Goal: Information Seeking & Learning: Learn about a topic

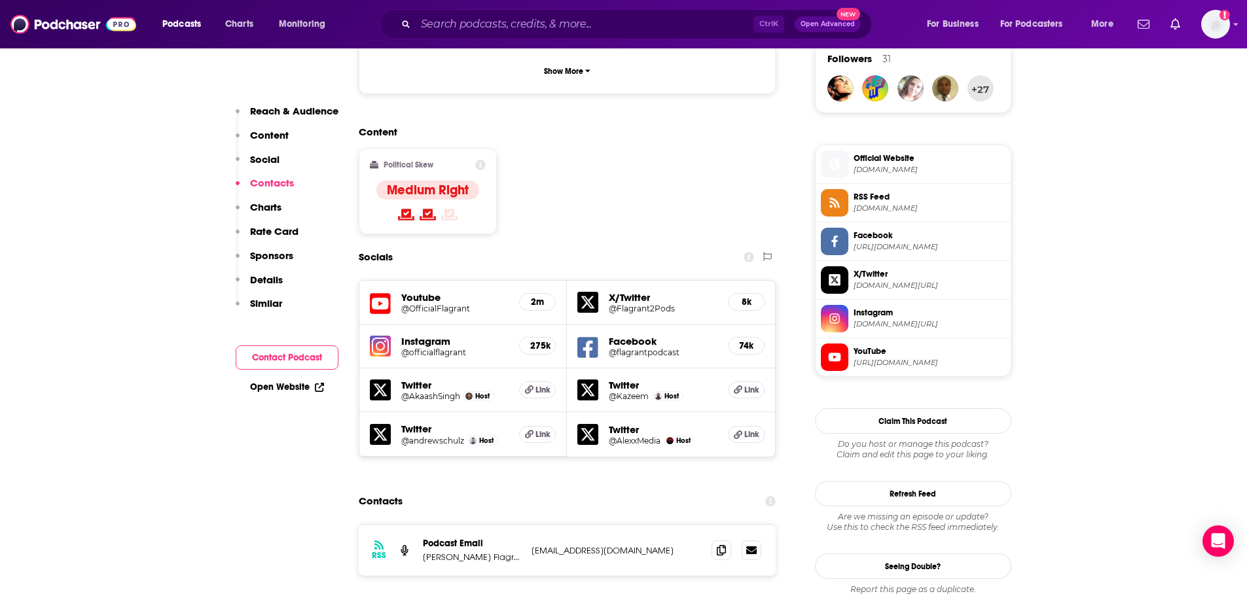
scroll to position [1178, 0]
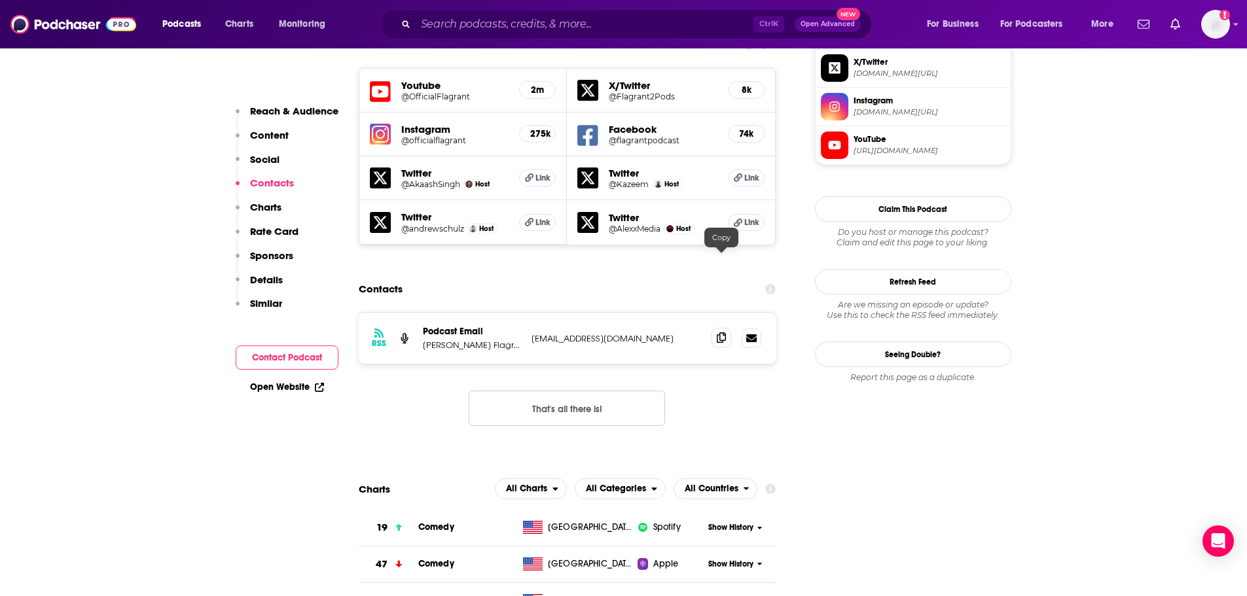
click at [724, 332] on icon at bounding box center [721, 337] width 9 height 10
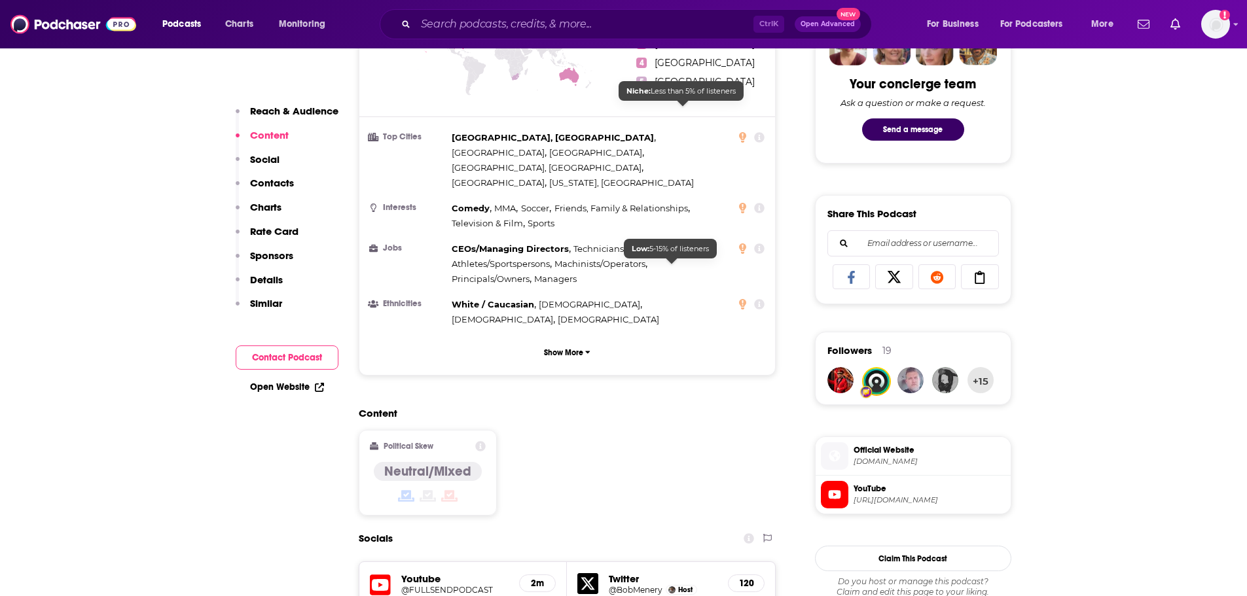
scroll to position [916, 0]
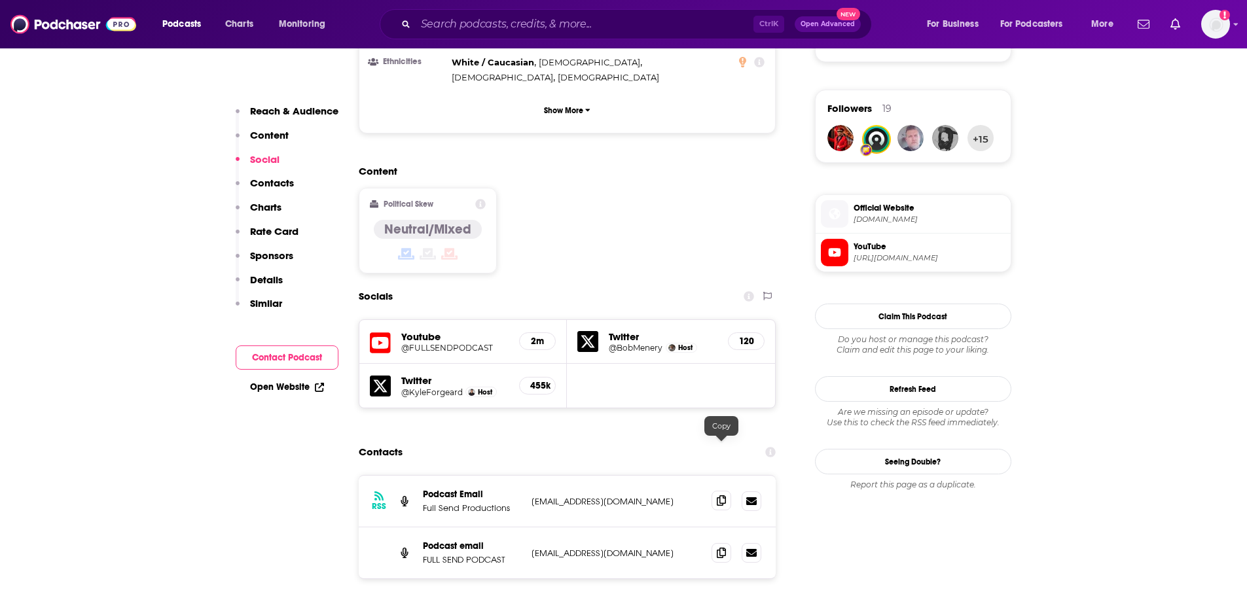
click at [720, 495] on icon at bounding box center [721, 500] width 9 height 10
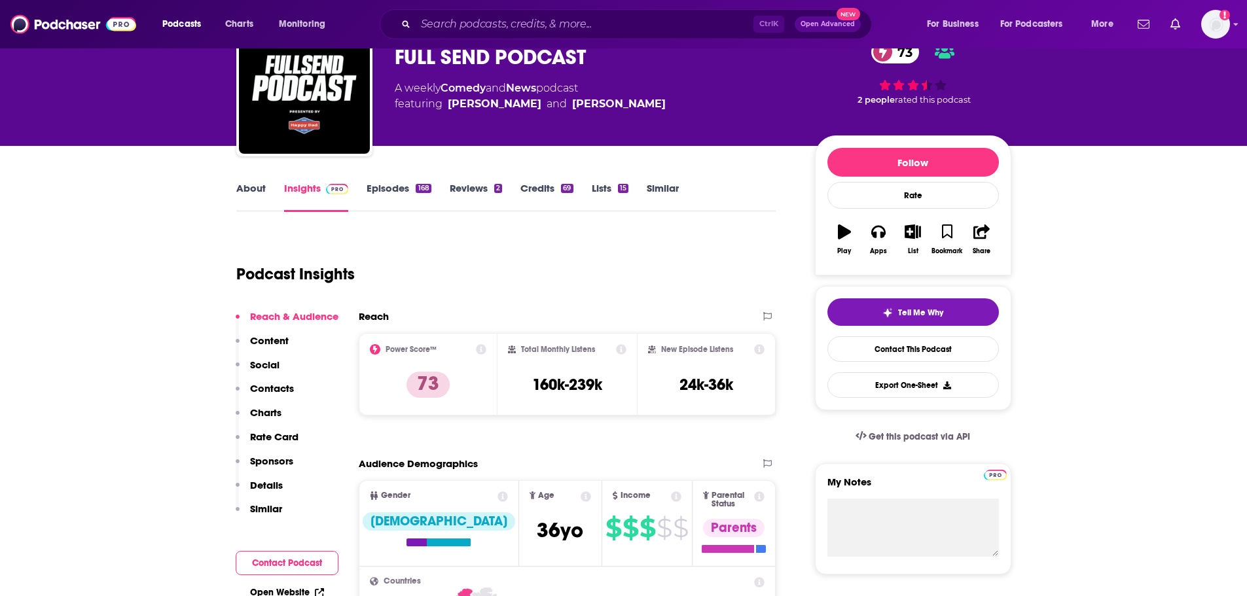
scroll to position [0, 0]
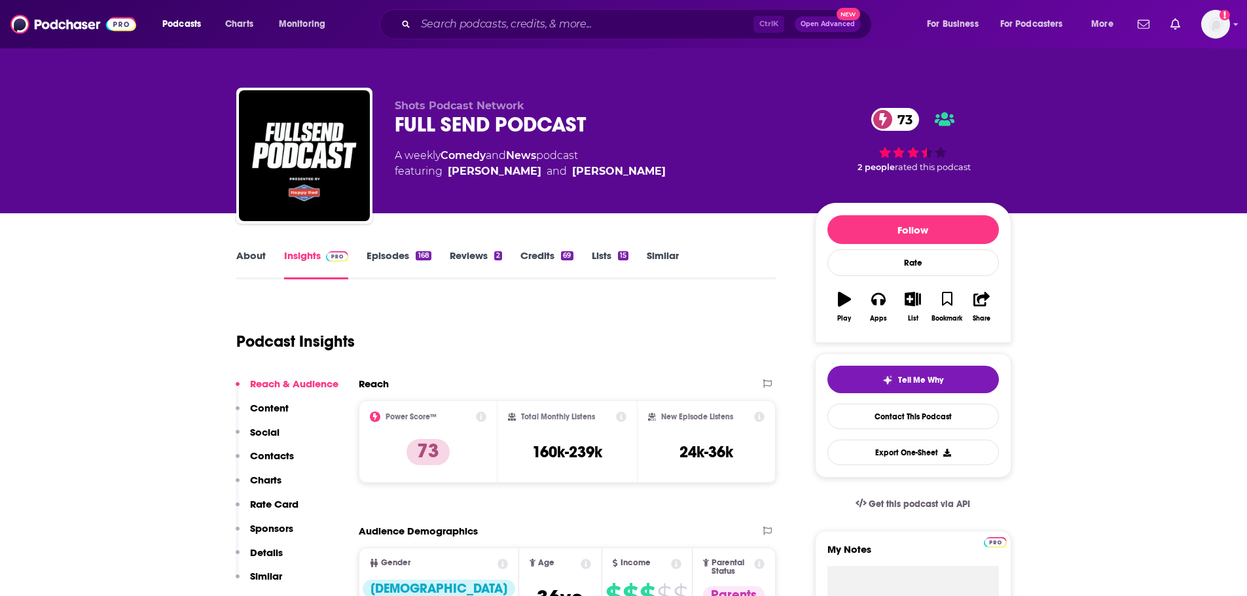
click at [378, 266] on link "Episodes 168" at bounding box center [398, 264] width 64 height 30
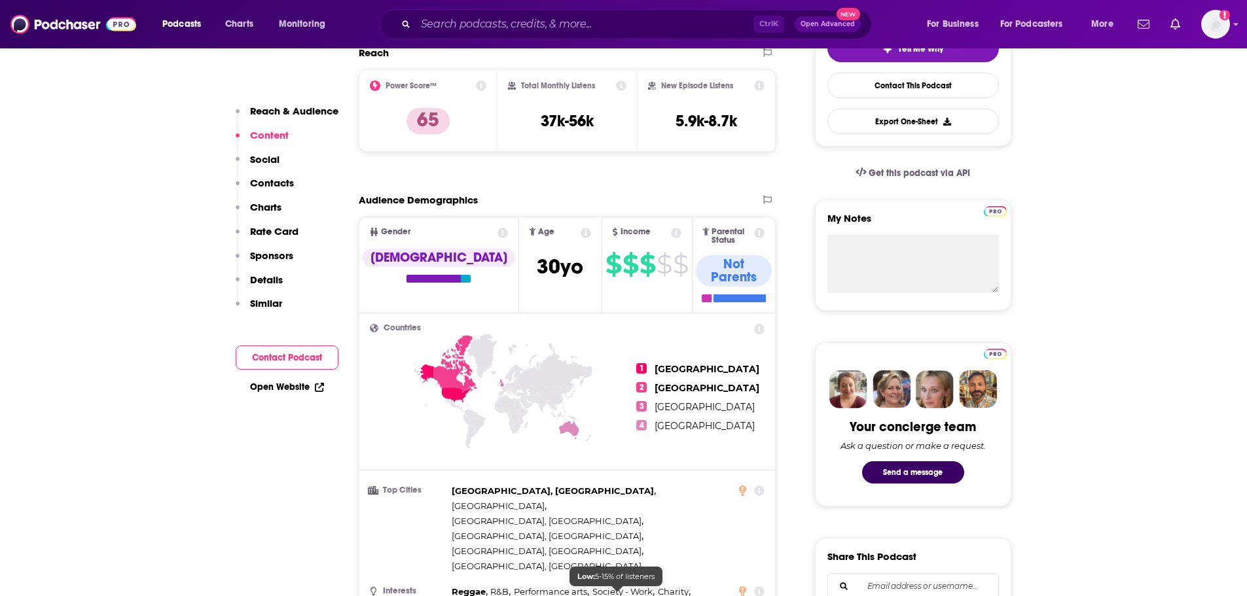
scroll to position [65, 0]
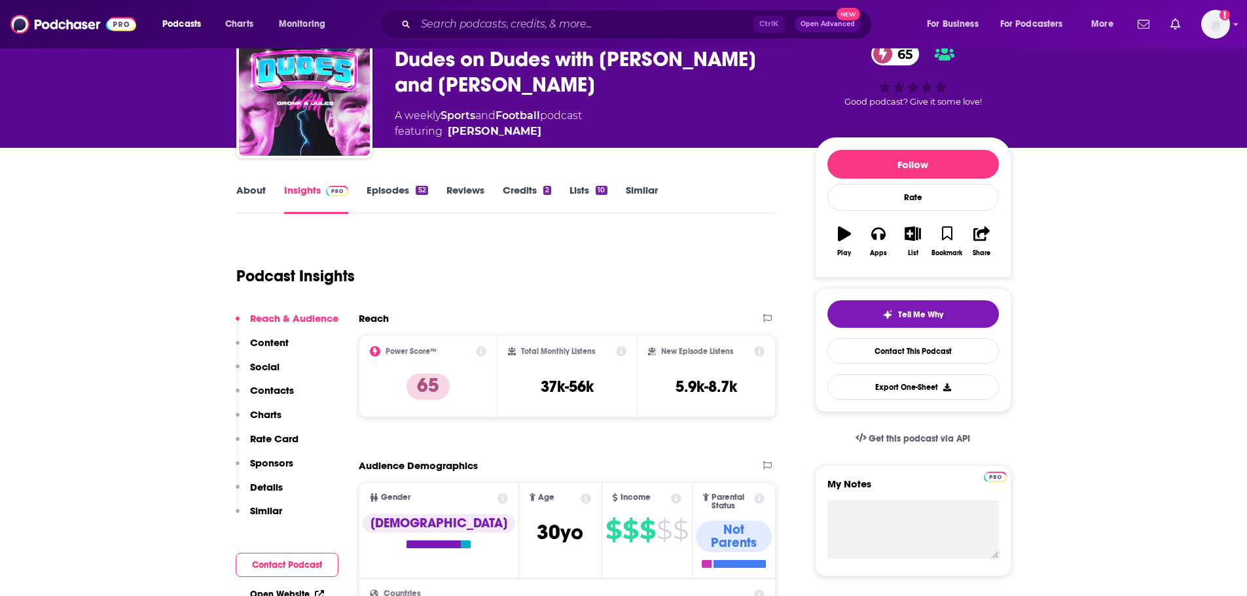
click at [246, 193] on link "About" at bounding box center [250, 199] width 29 height 30
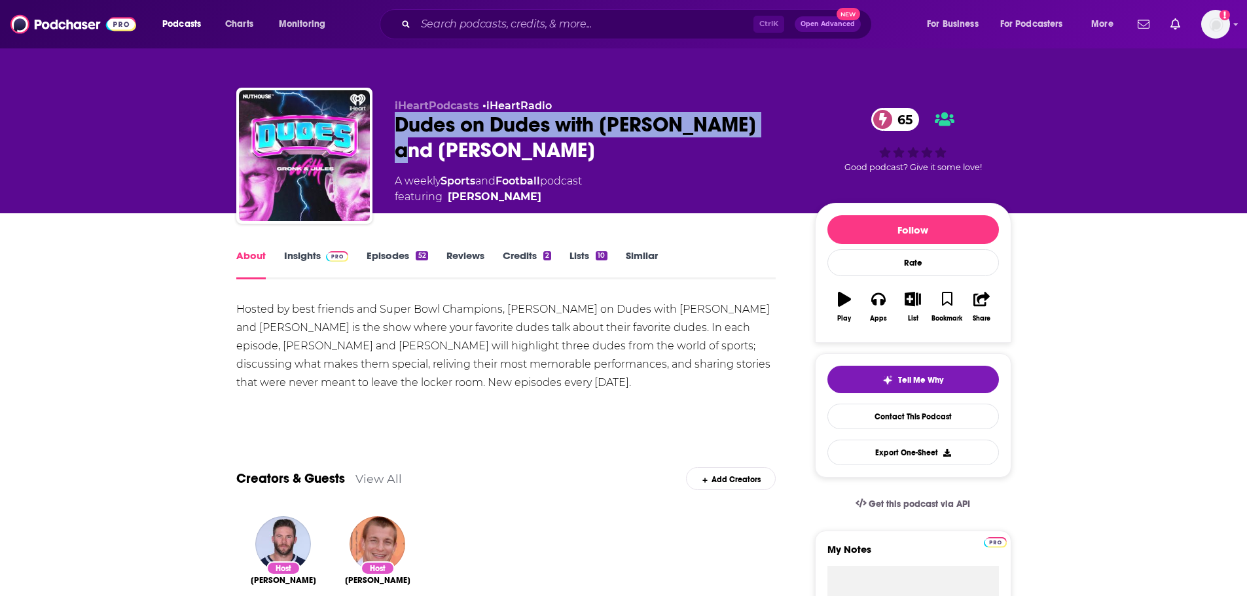
drag, startPoint x: 764, startPoint y: 128, endPoint x: 412, endPoint y: 137, distance: 352.2
click at [377, 116] on div "iHeartPodcasts • iHeartRadio Dudes on Dudes with Gronk and Jules 65 A weekly Sp…" at bounding box center [623, 158] width 775 height 141
copy h1 "Dudes on Dudes with Gronk and Jules"
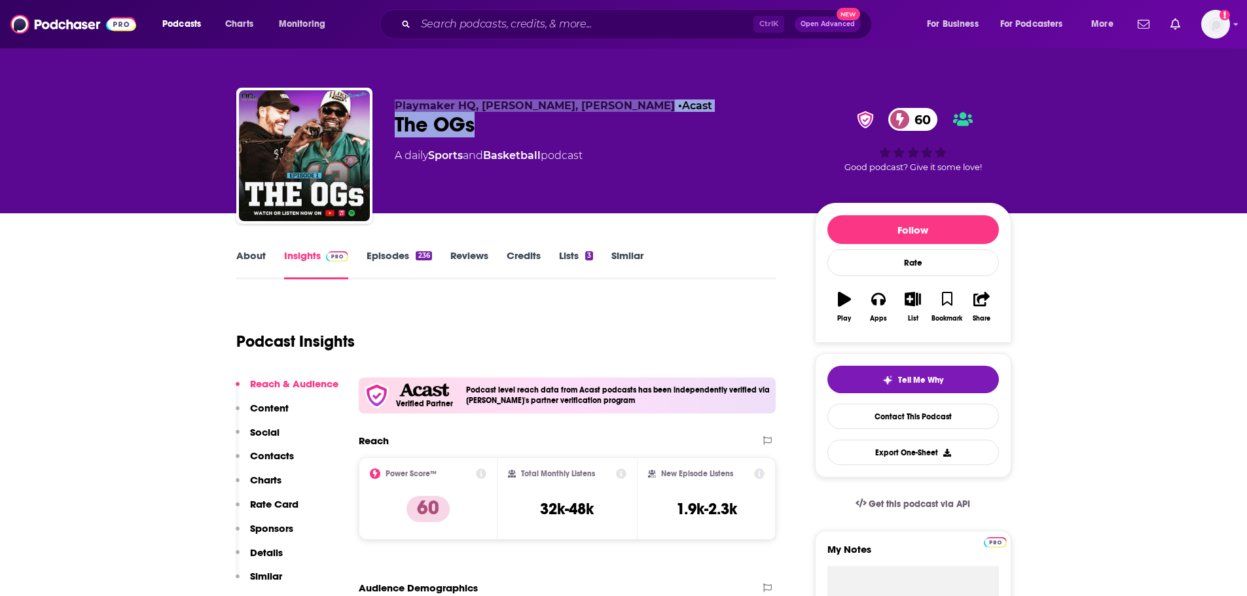
drag, startPoint x: 506, startPoint y: 132, endPoint x: 382, endPoint y: 101, distance: 128.9
click at [382, 101] on div "Playmaker HQ, Udonis Haslem, Mike Miller • Acast The OGs 60 A daily Sports and …" at bounding box center [623, 158] width 775 height 141
copy div "Playmaker HQ, Udonis Haslem, Mike Miller • Acast The OGs"
click at [266, 250] on div "About" at bounding box center [260, 264] width 48 height 30
click at [255, 253] on link "About" at bounding box center [250, 264] width 29 height 30
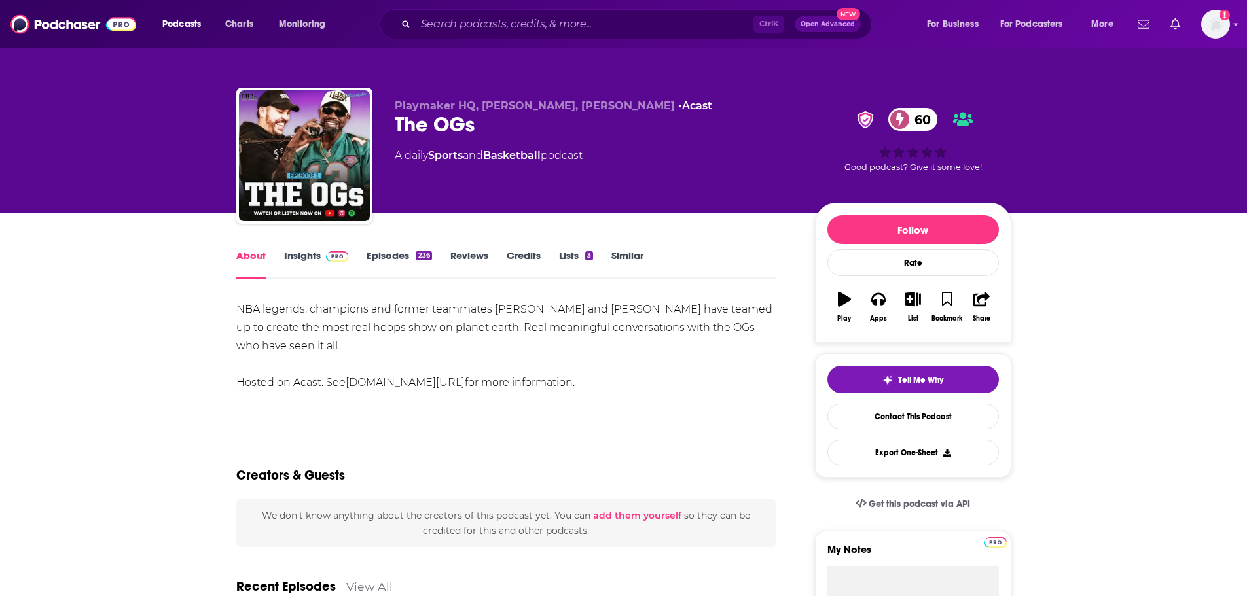
click at [399, 249] on div "About Insights Episodes 236 Reviews Credits Lists 3 Similar" at bounding box center [506, 263] width 540 height 32
click at [398, 259] on link "Episodes 236" at bounding box center [398, 264] width 65 height 30
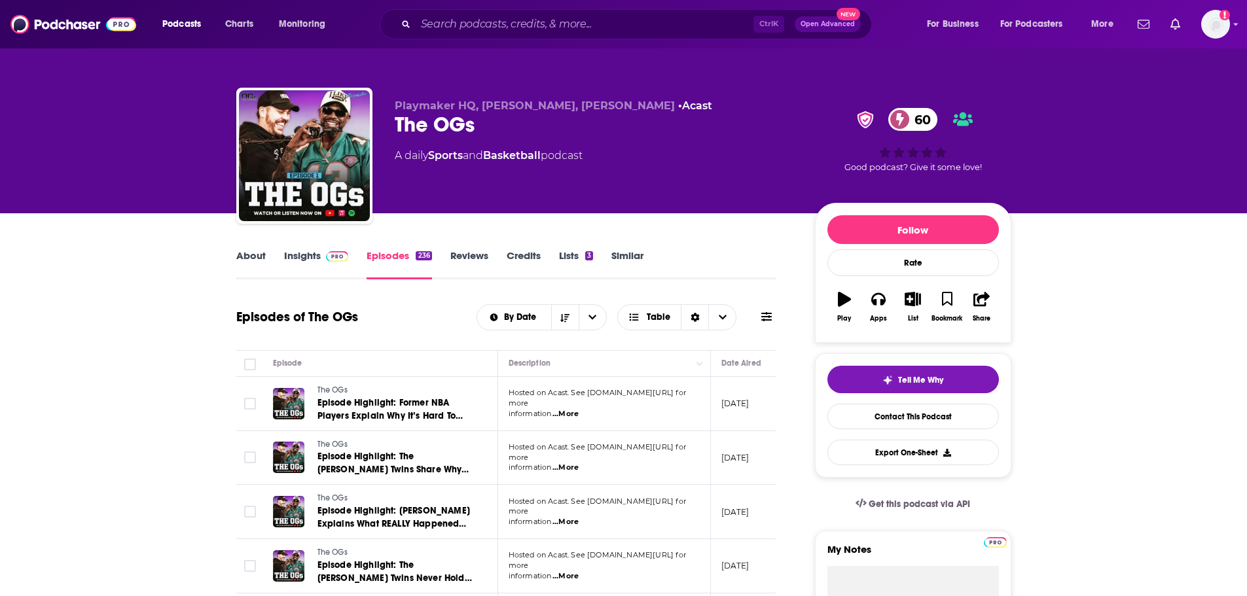
click at [254, 259] on link "About" at bounding box center [250, 264] width 29 height 30
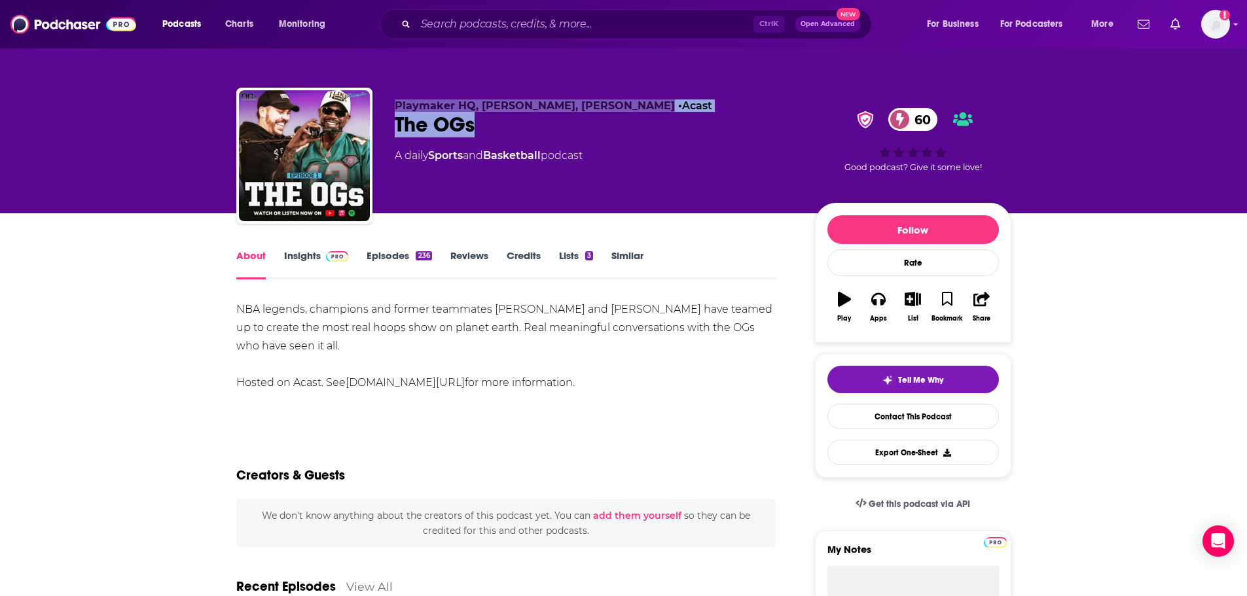
drag, startPoint x: 503, startPoint y: 131, endPoint x: 364, endPoint y: 101, distance: 141.8
click at [364, 101] on div "Playmaker HQ, Udonis Haslem, Mike Miller • Acast The OGs 60 A daily Sports and …" at bounding box center [623, 158] width 775 height 141
copy div "Playmaker HQ, Udonis Haslem, Mike Miller • Acast The OGs"
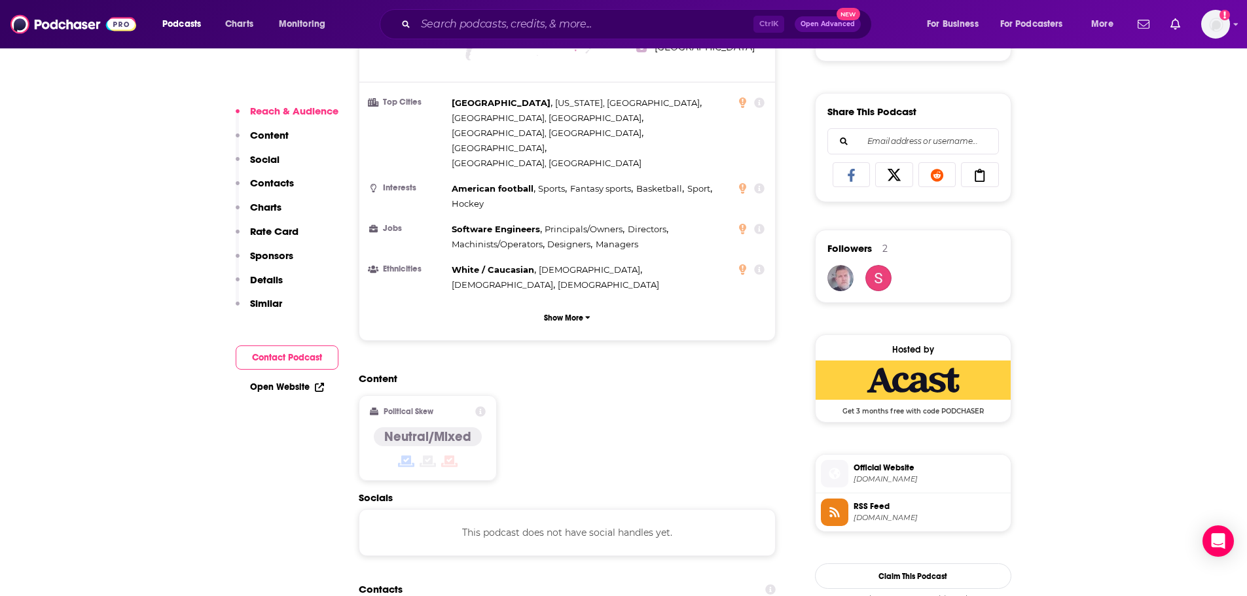
scroll to position [916, 0]
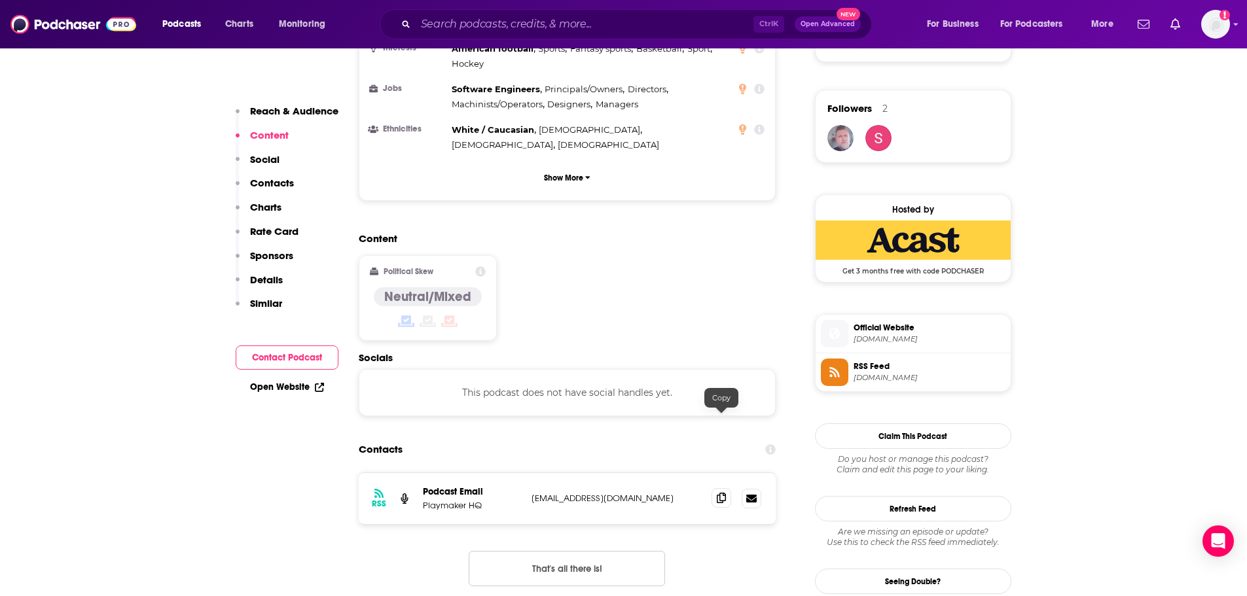
click at [715, 488] on span at bounding box center [721, 498] width 20 height 20
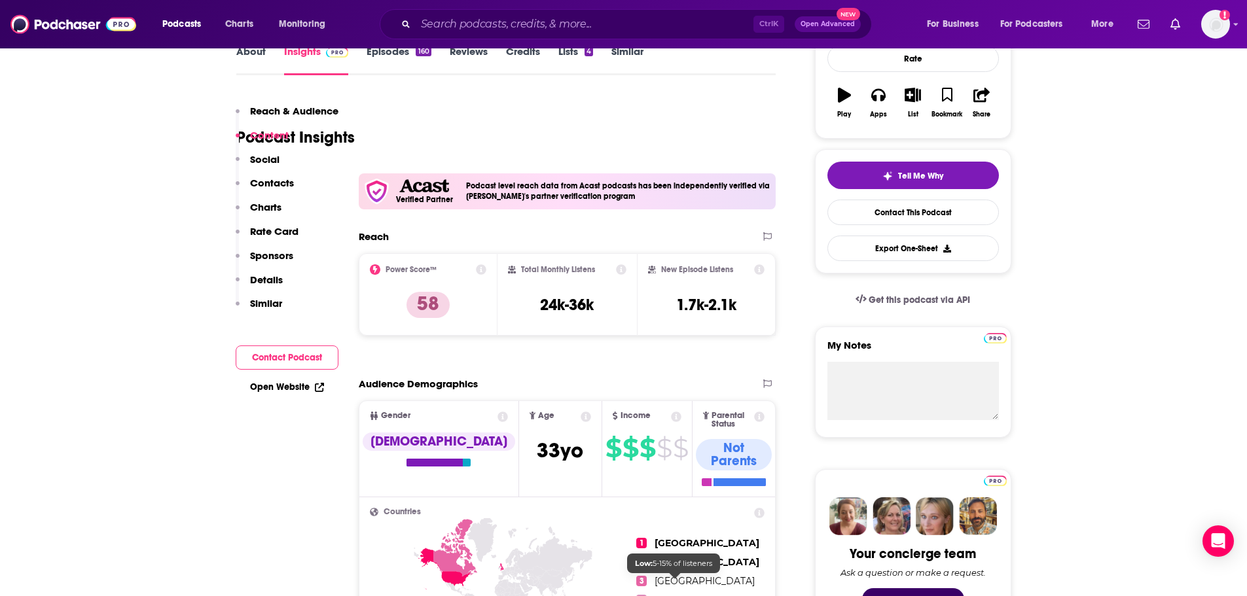
scroll to position [0, 0]
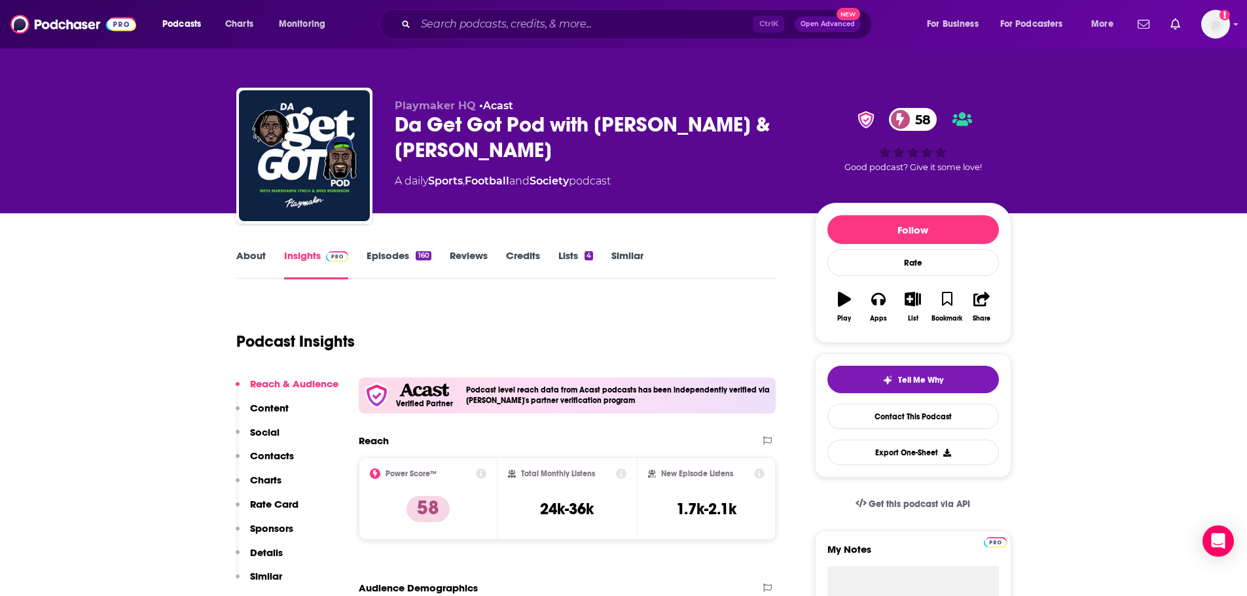
click at [380, 253] on link "Episodes 160" at bounding box center [398, 264] width 64 height 30
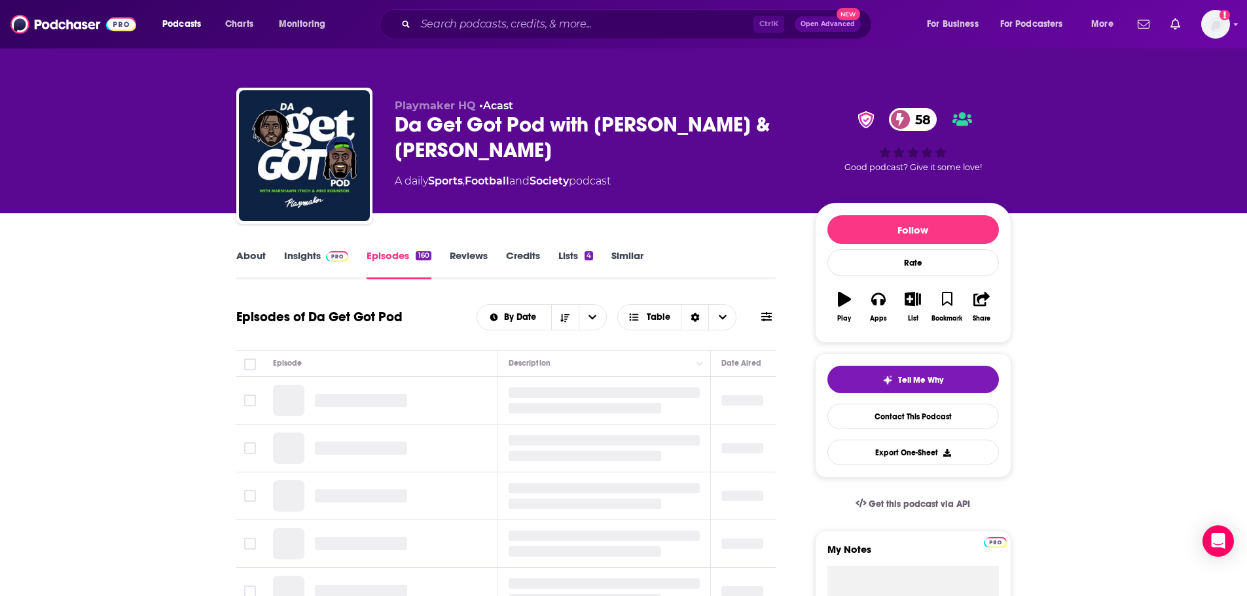
click at [311, 258] on link "Insights" at bounding box center [316, 264] width 65 height 30
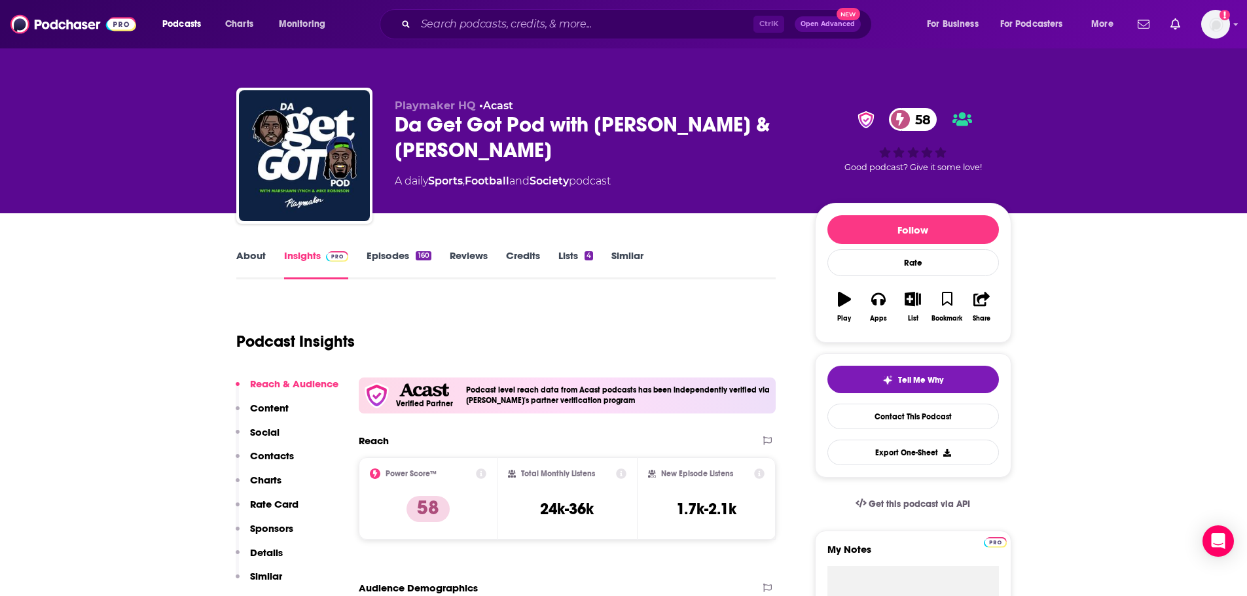
click at [387, 251] on link "Episodes 160" at bounding box center [398, 264] width 64 height 30
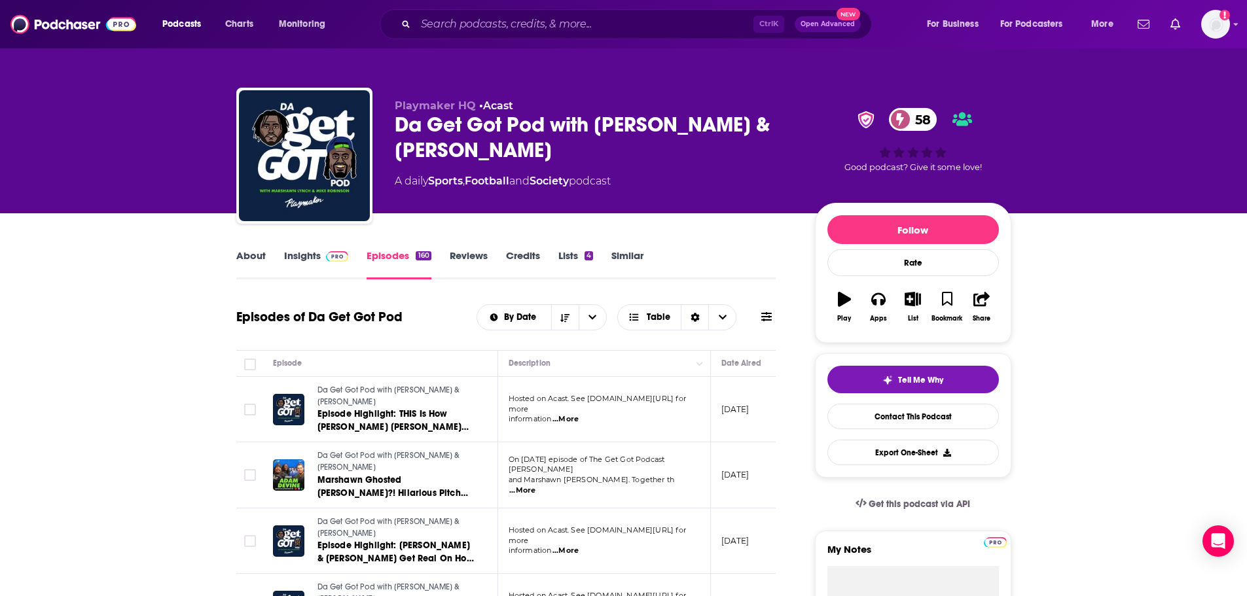
click at [311, 263] on link "Insights" at bounding box center [316, 264] width 65 height 30
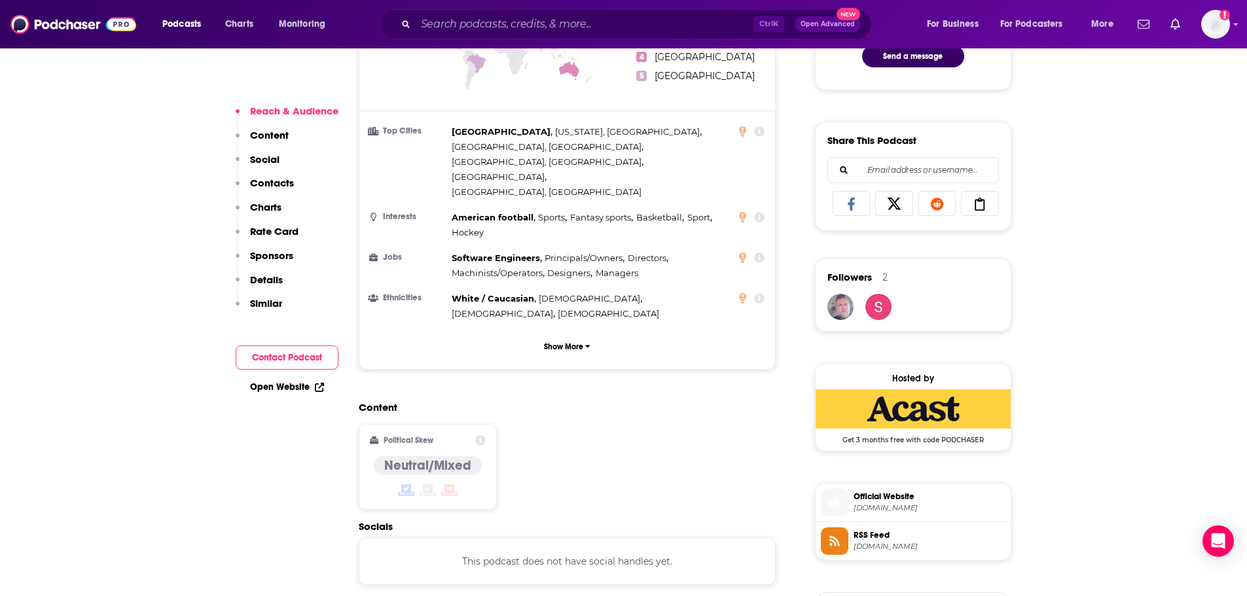
scroll to position [916, 0]
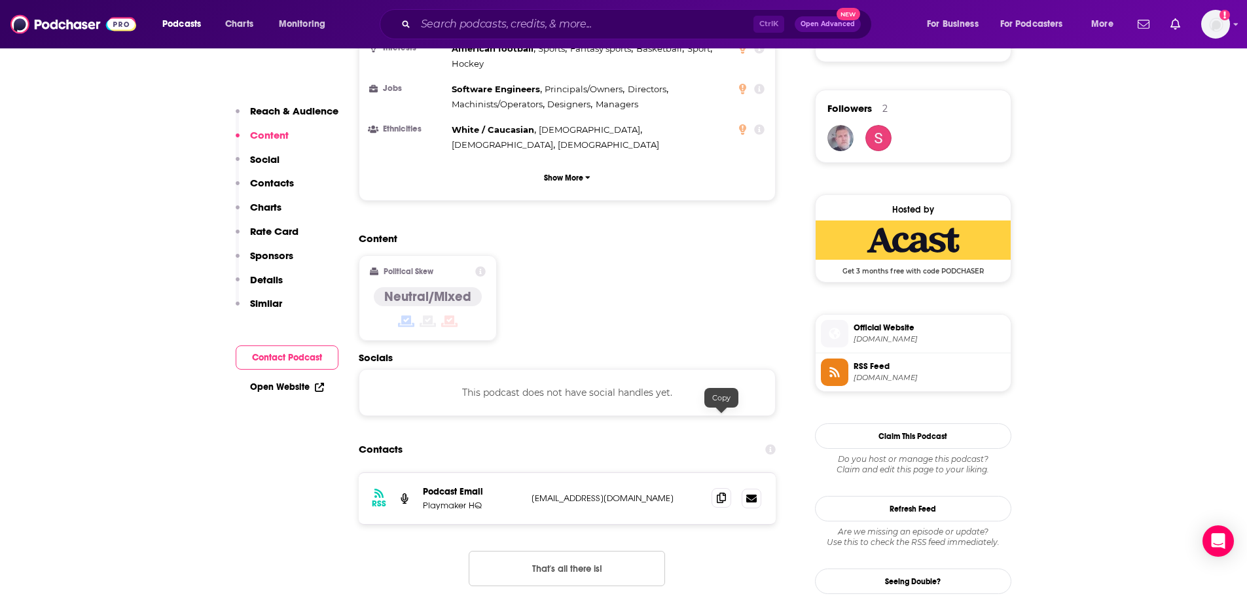
click at [716, 488] on span at bounding box center [721, 498] width 20 height 20
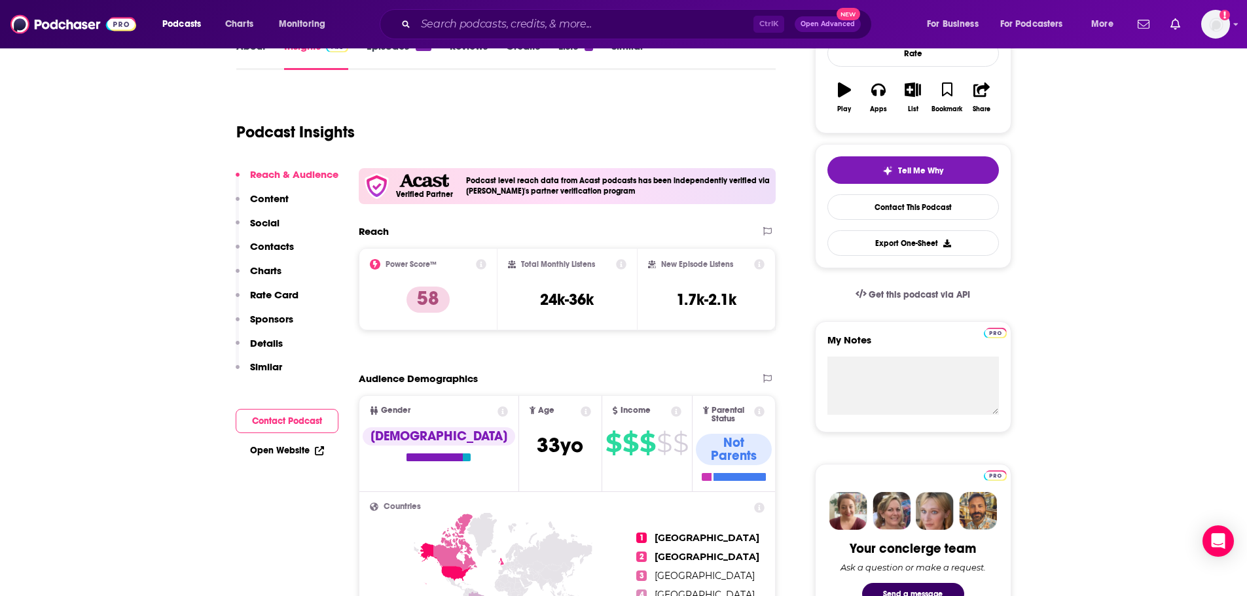
scroll to position [131, 0]
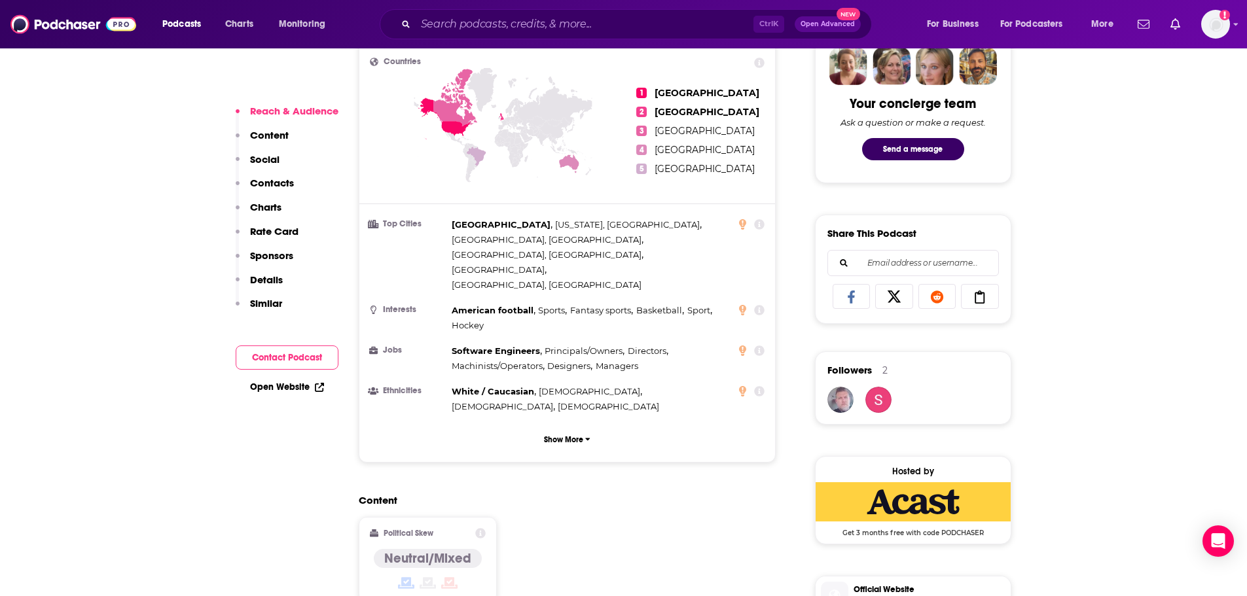
click at [263, 310] on p "Similar" at bounding box center [266, 303] width 32 height 12
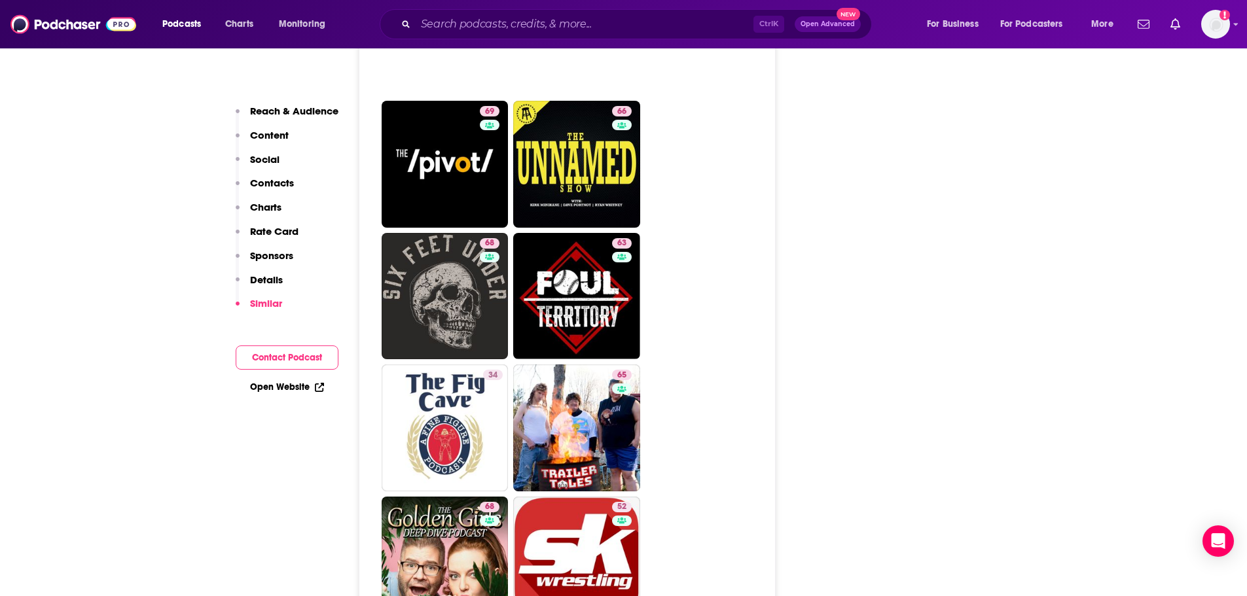
scroll to position [3400, 0]
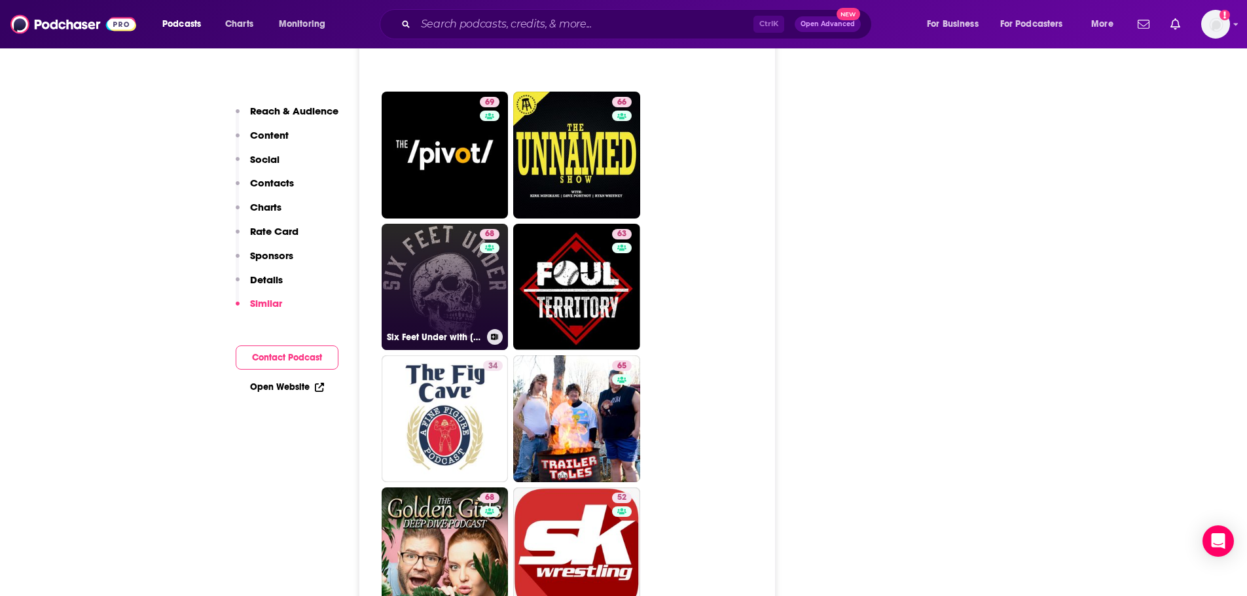
click at [441, 224] on link "68 Six Feet Under with Mark Calaway" at bounding box center [445, 287] width 127 height 127
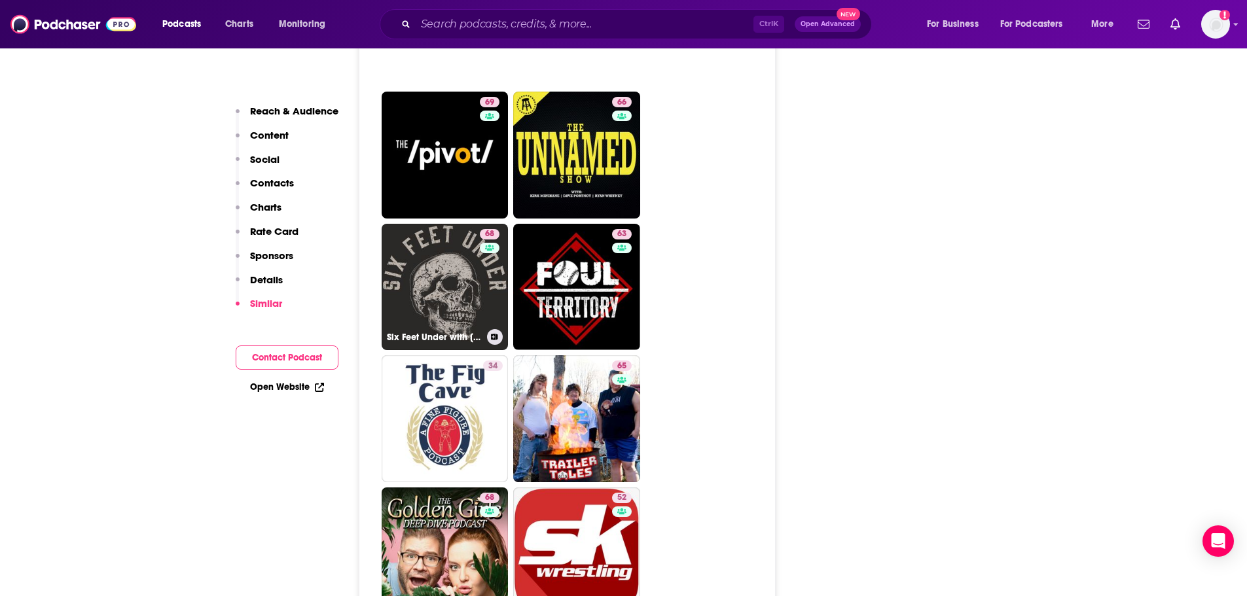
type input "https://www.podchaser.com/podcasts/six-feet-under-with-mark-calaw-5624583"
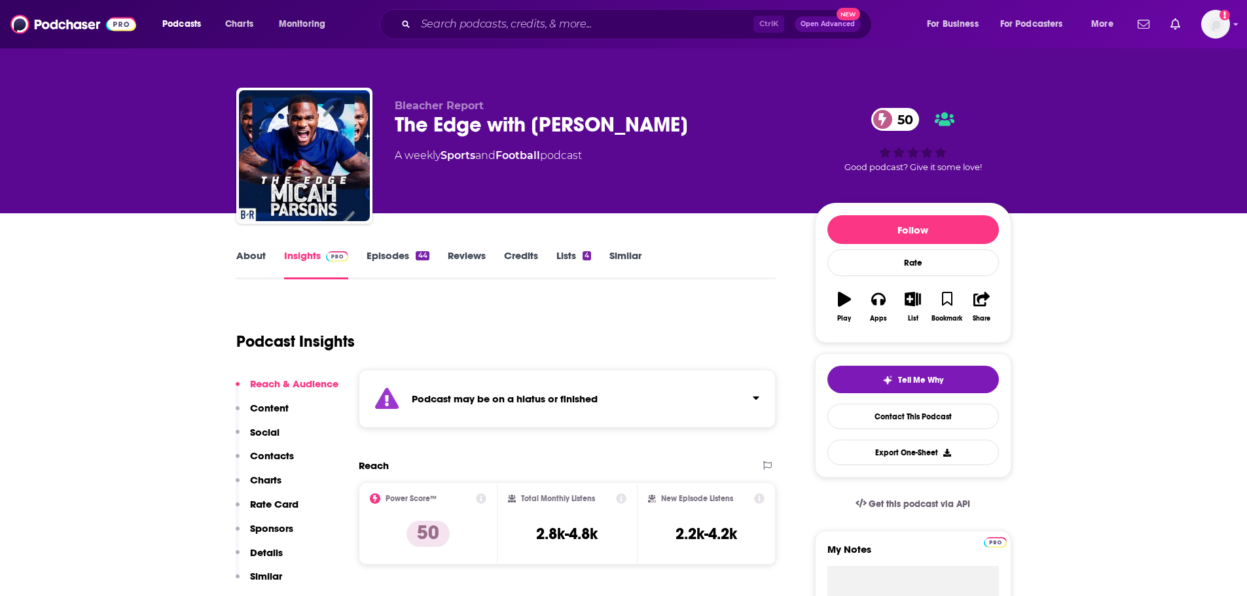
click at [461, 107] on span "Bleacher Report" at bounding box center [439, 105] width 89 height 12
click at [251, 262] on link "About" at bounding box center [250, 264] width 29 height 30
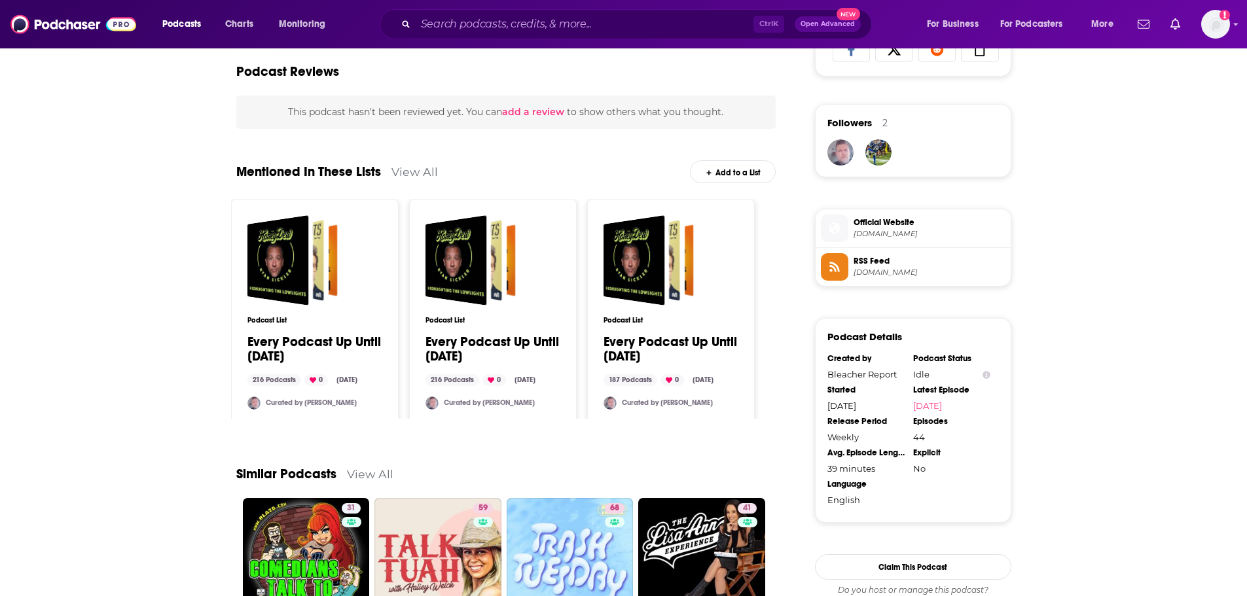
scroll to position [1057, 0]
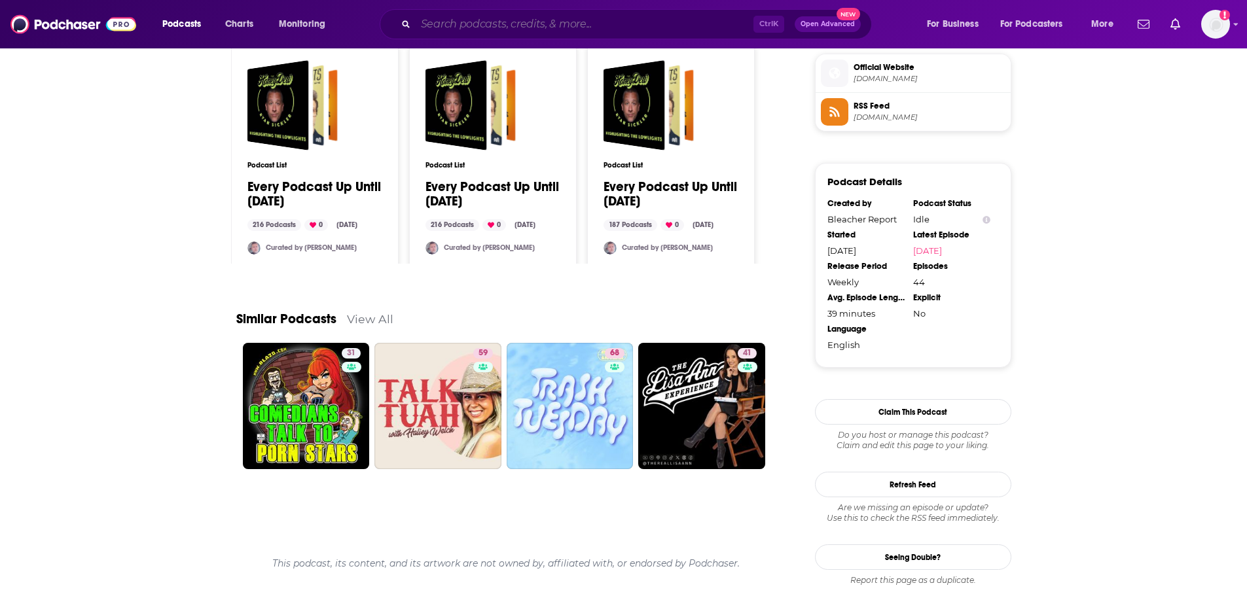
click at [516, 23] on input "Search podcasts, credits, & more..." at bounding box center [585, 24] width 338 height 21
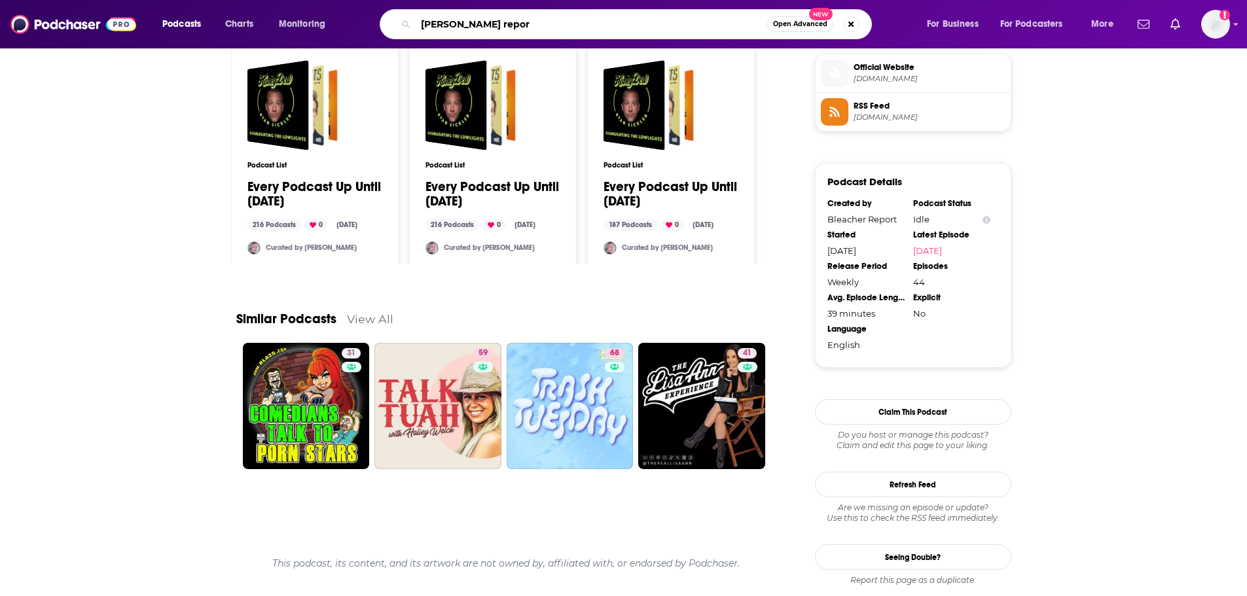
type input "[PERSON_NAME] report"
